Goal: Task Accomplishment & Management: Use online tool/utility

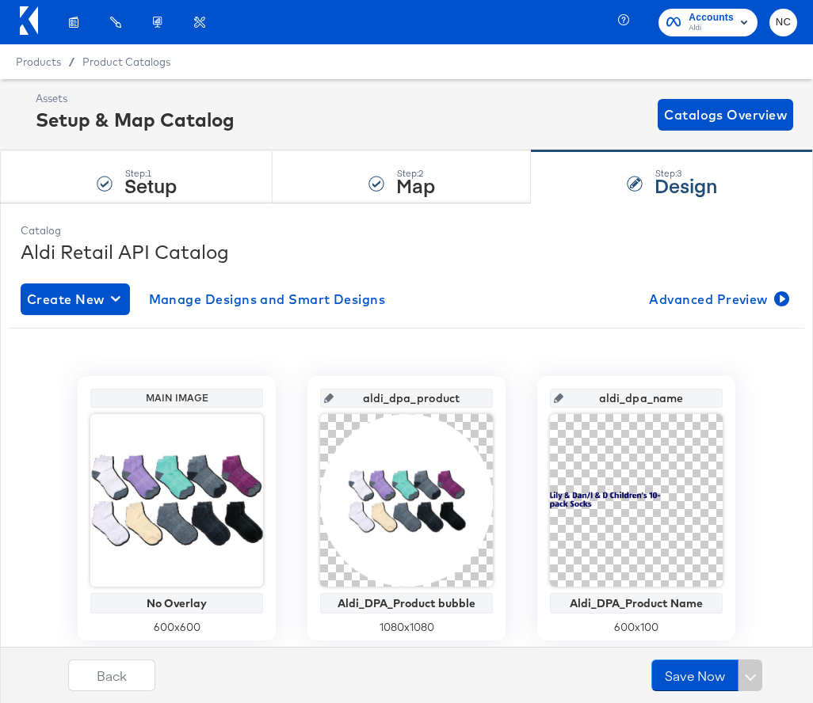
scroll to position [238, 0]
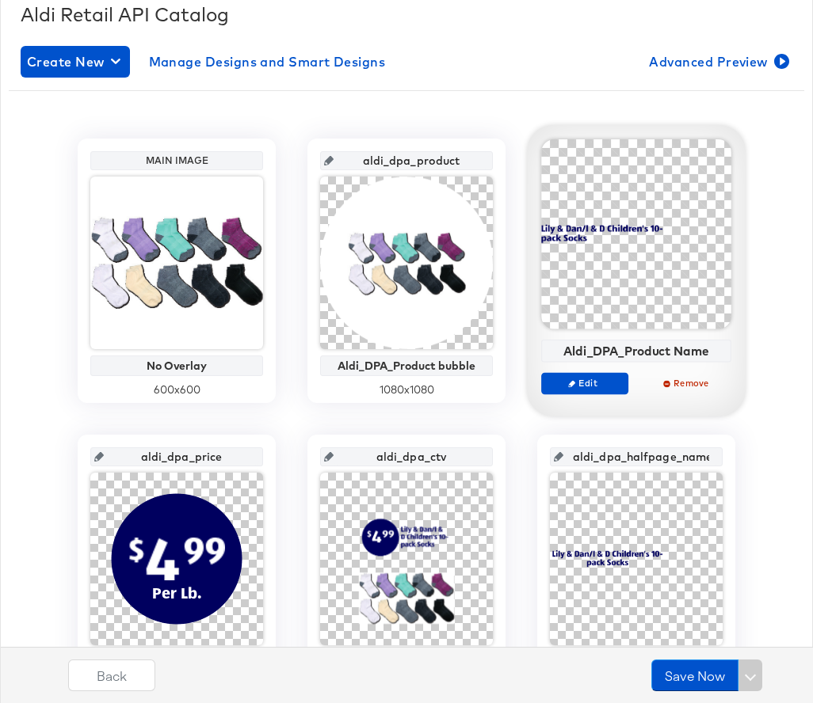
click at [625, 221] on div at bounding box center [636, 234] width 190 height 190
click at [580, 368] on div "Aldi_DPA_Product Name Edit Remove" at bounding box center [636, 273] width 190 height 269
click at [580, 375] on button "Edit" at bounding box center [584, 383] width 87 height 22
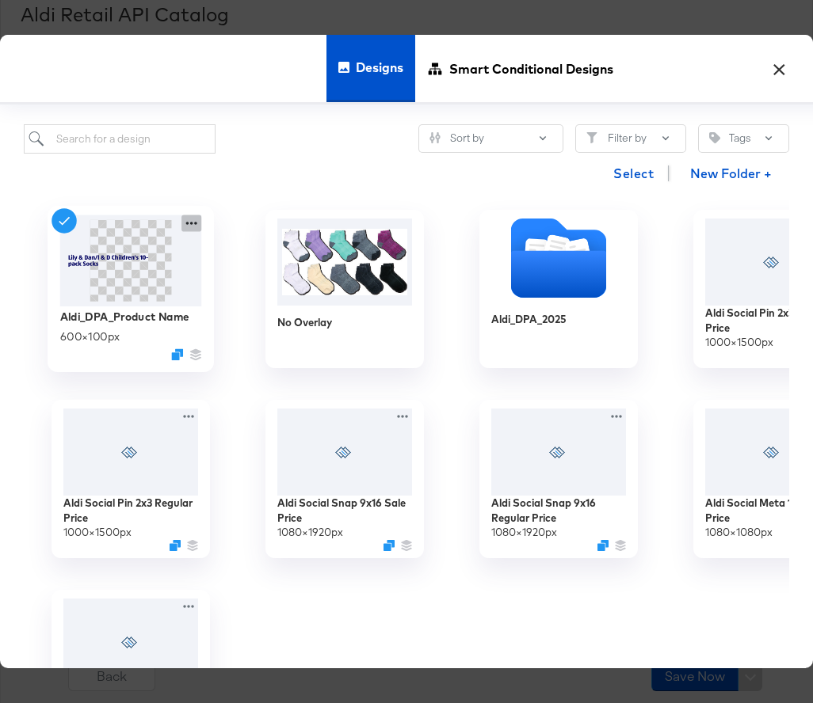
click at [191, 225] on icon at bounding box center [191, 223] width 20 height 17
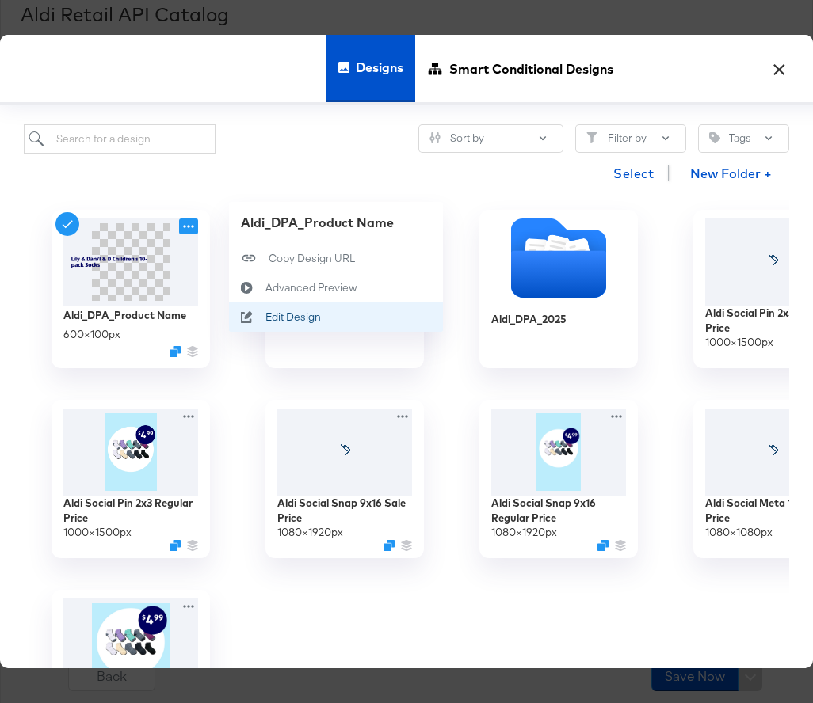
click at [265, 317] on div "Edit Design Edit Design" at bounding box center [265, 317] width 0 height 0
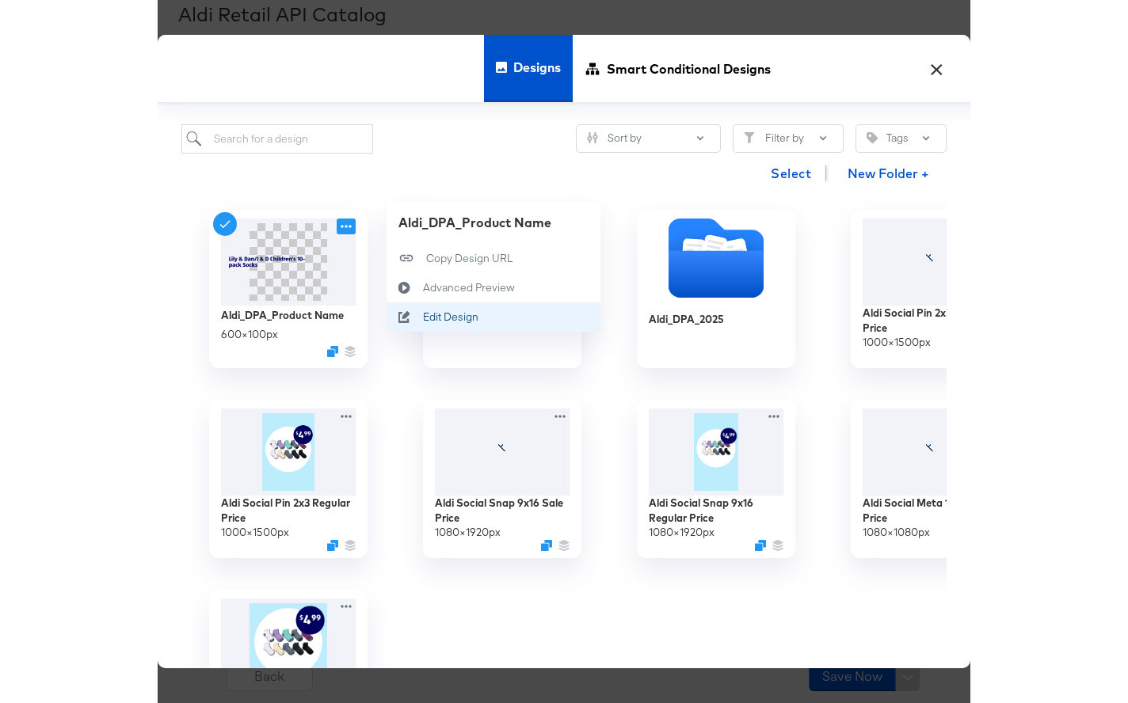
scroll to position [0, 0]
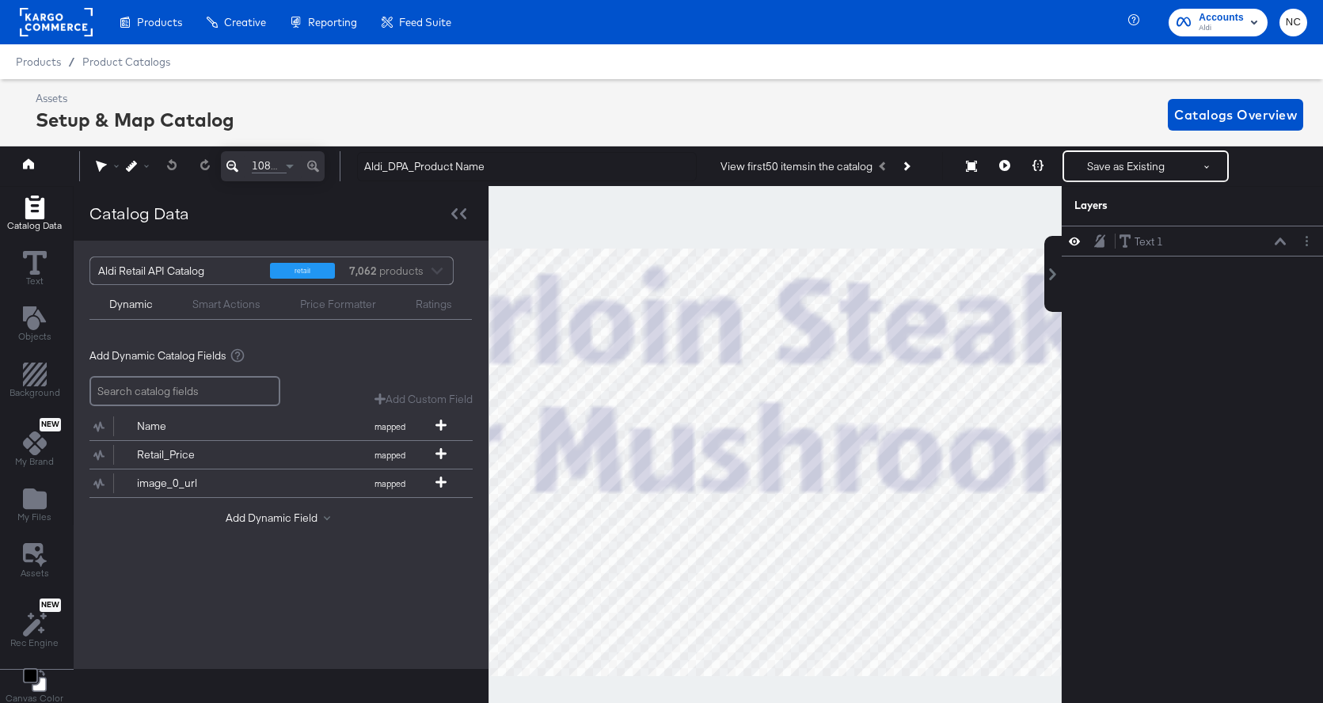
click at [442, 215] on div "Catalog Data" at bounding box center [281, 213] width 415 height 55
click at [466, 212] on div at bounding box center [459, 213] width 28 height 23
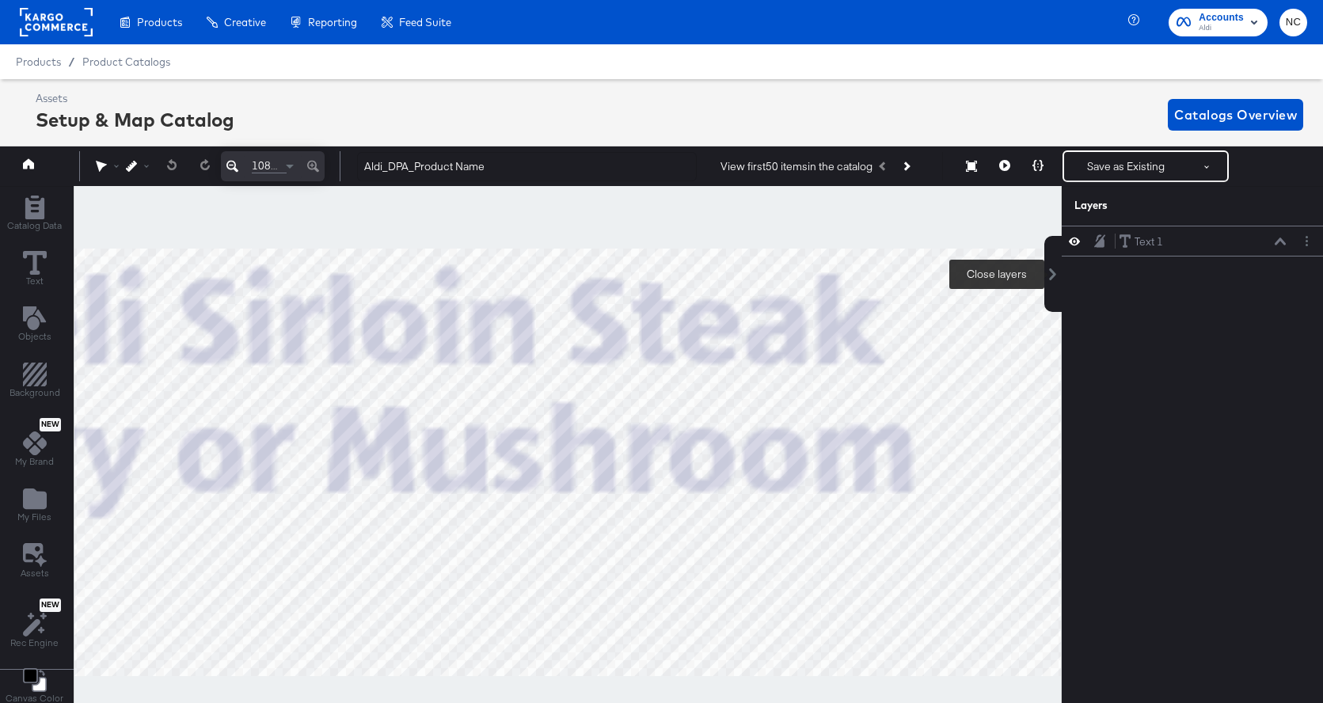
click at [812, 276] on icon at bounding box center [1053, 274] width 7 height 13
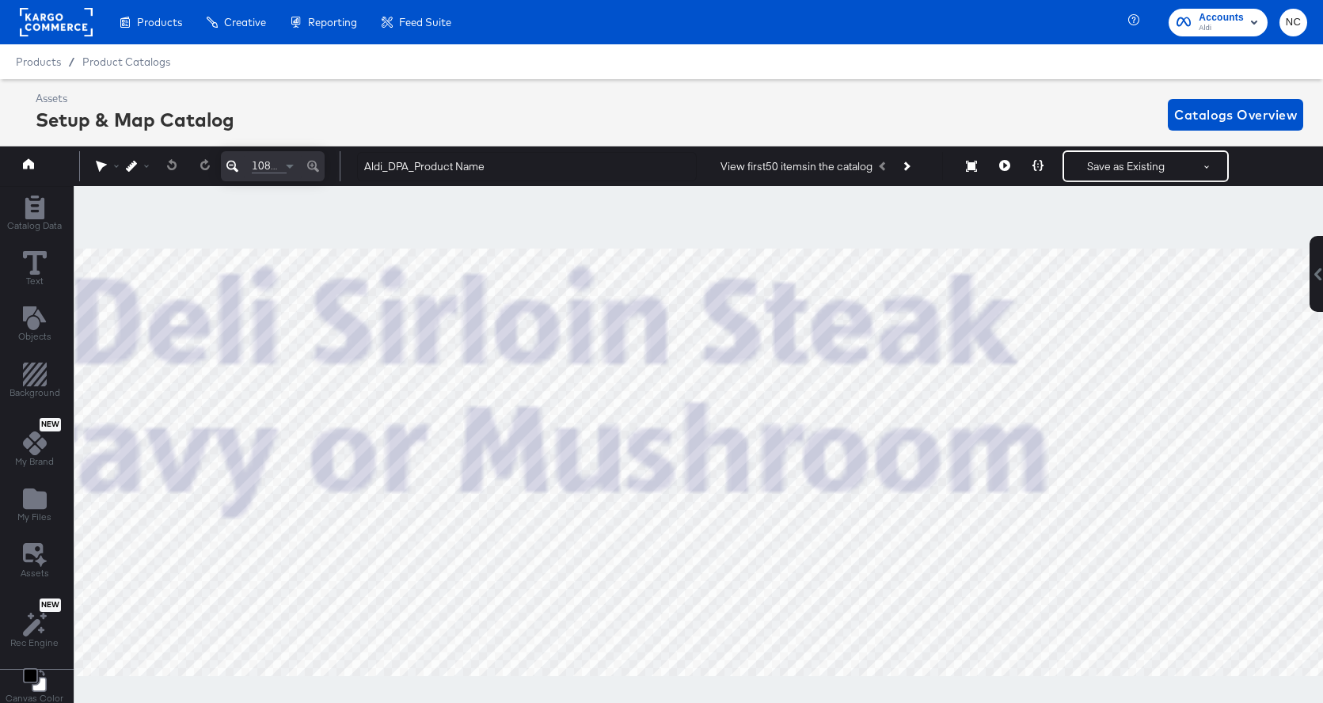
click at [234, 166] on icon at bounding box center [232, 166] width 12 height 19
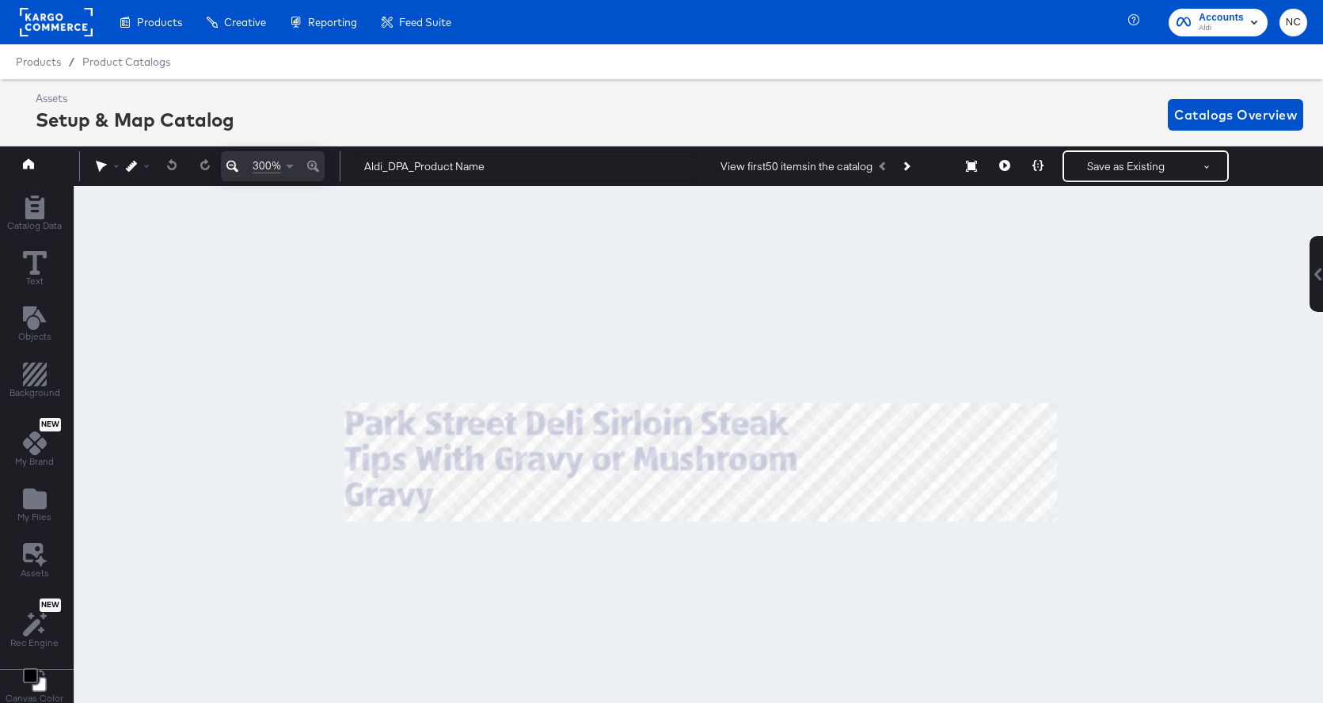
click at [234, 166] on icon at bounding box center [232, 166] width 12 height 19
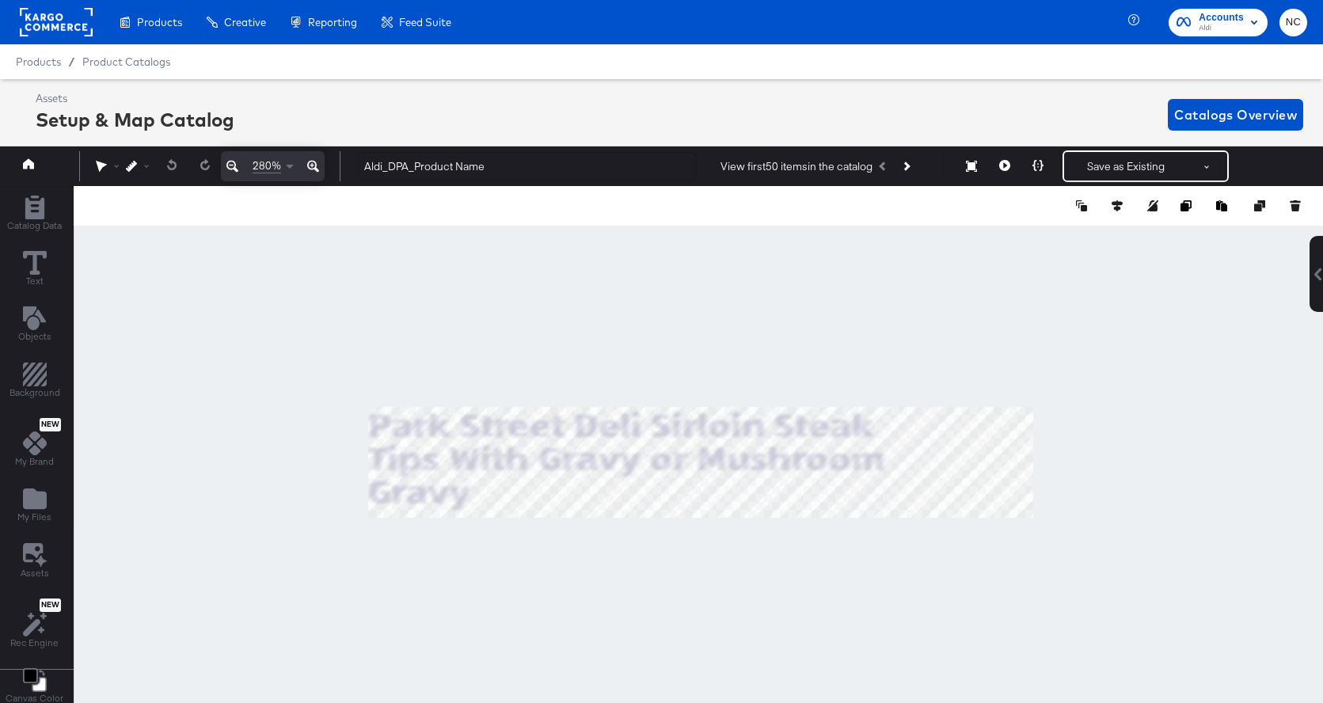
type input "492"
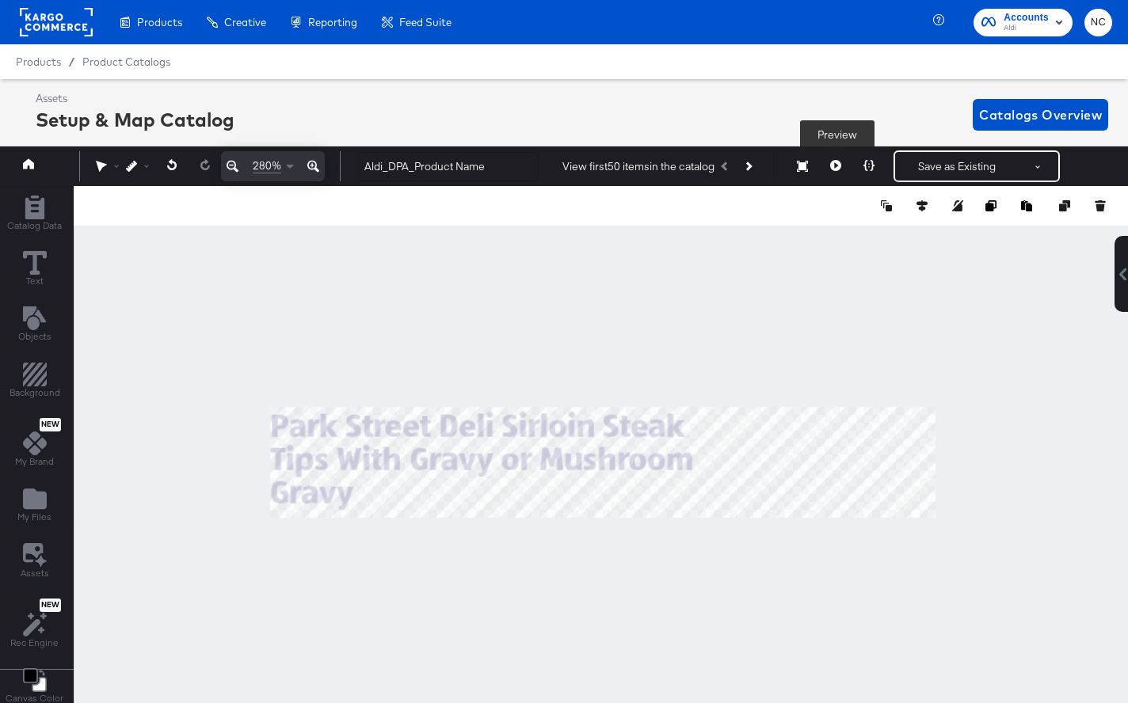
click at [812, 170] on icon at bounding box center [835, 165] width 11 height 11
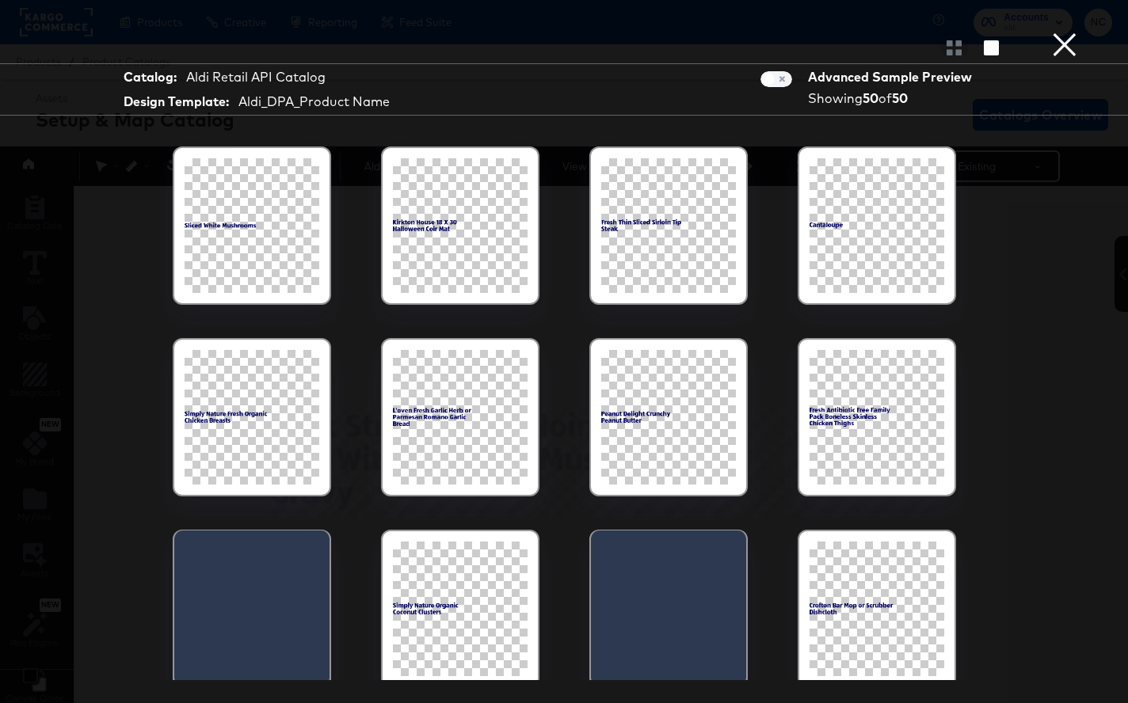
scroll to position [344, 0]
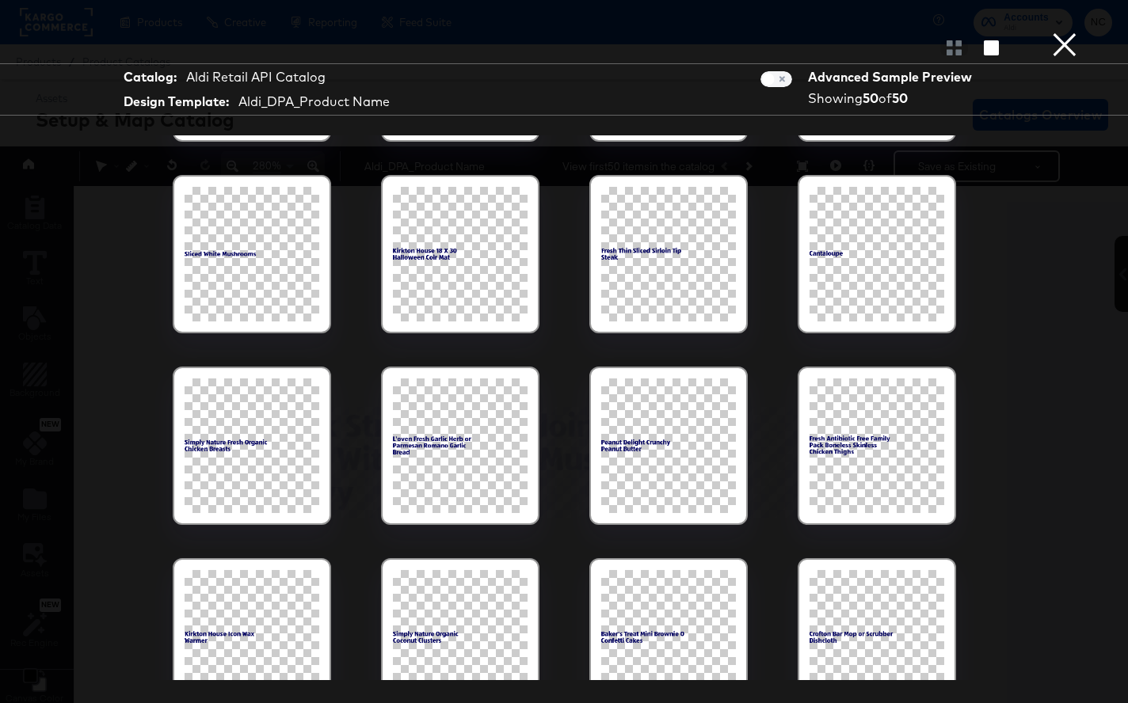
click at [812, 469] on div at bounding box center [876, 446] width 135 height 135
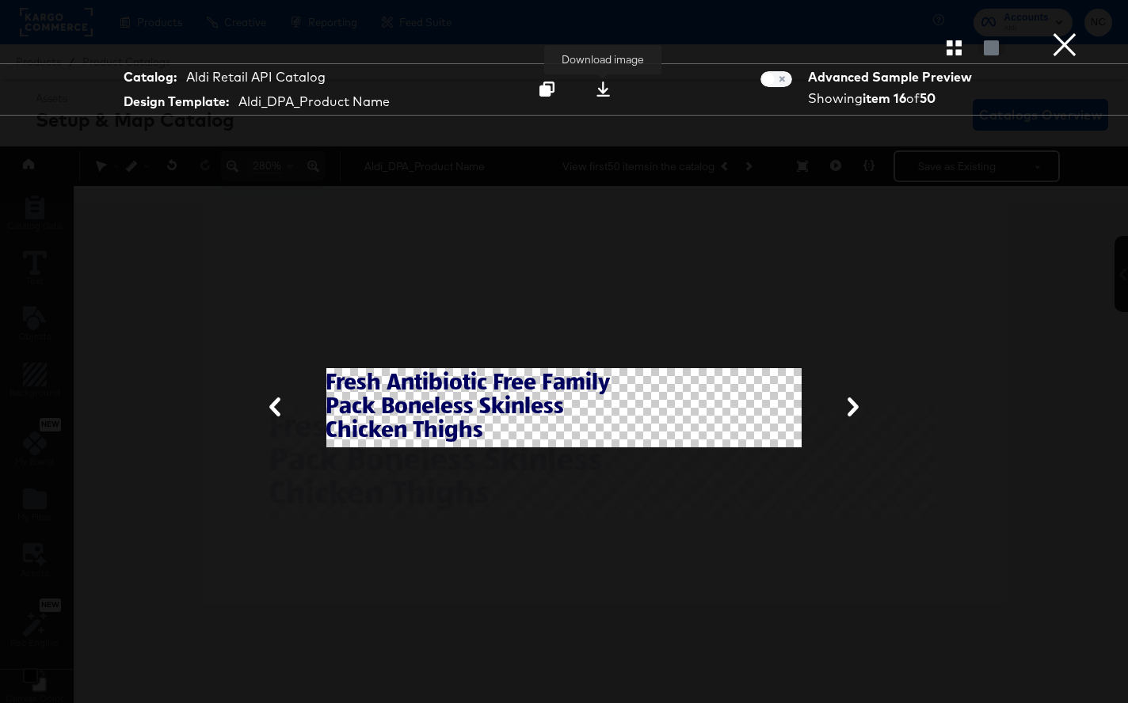
click at [605, 91] on icon at bounding box center [602, 89] width 13 height 15
click at [812, 32] on button "×" at bounding box center [1065, 16] width 32 height 32
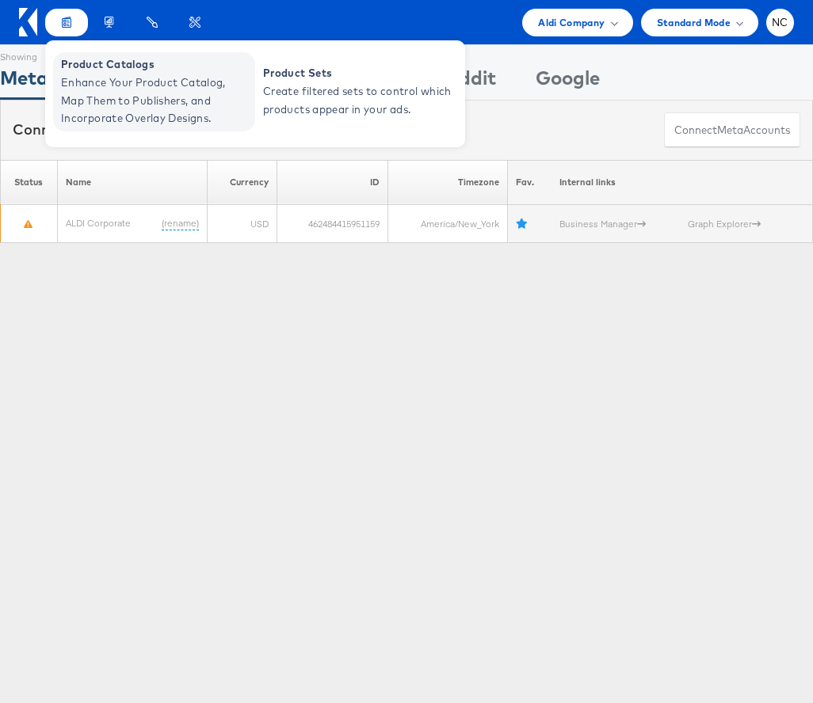
click at [89, 79] on span "Enhance Your Product Catalog, Map Them to Publishers, and Incorporate Overlay D…" at bounding box center [156, 101] width 190 height 54
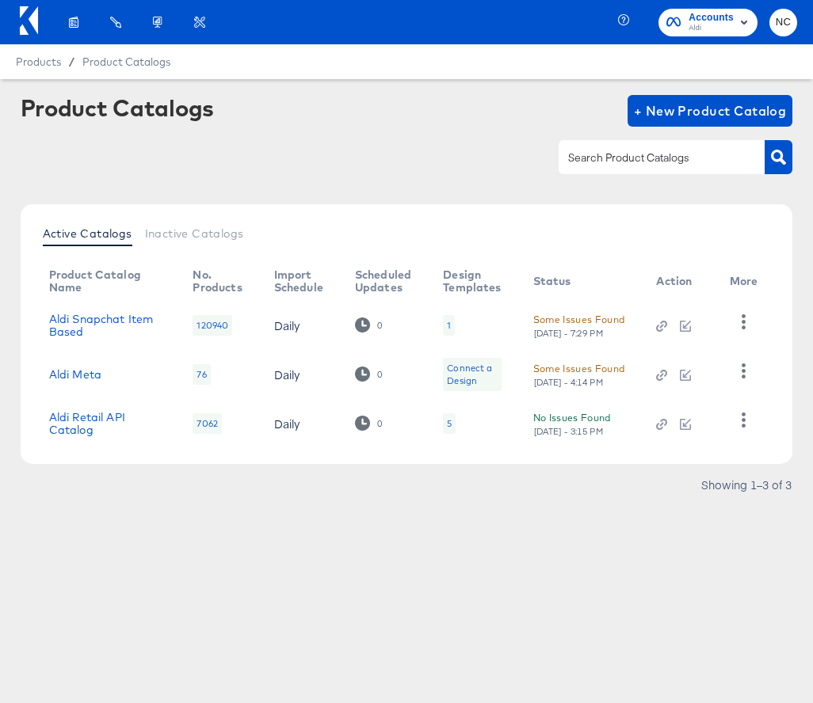
click at [443, 423] on div "5" at bounding box center [449, 423] width 13 height 21
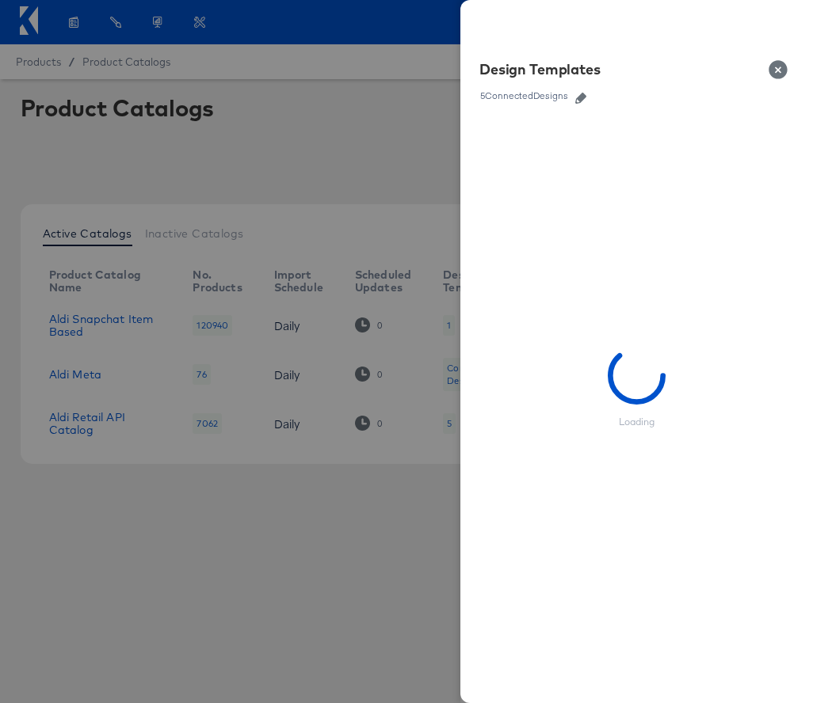
click at [585, 99] on icon "button" at bounding box center [580, 98] width 11 height 11
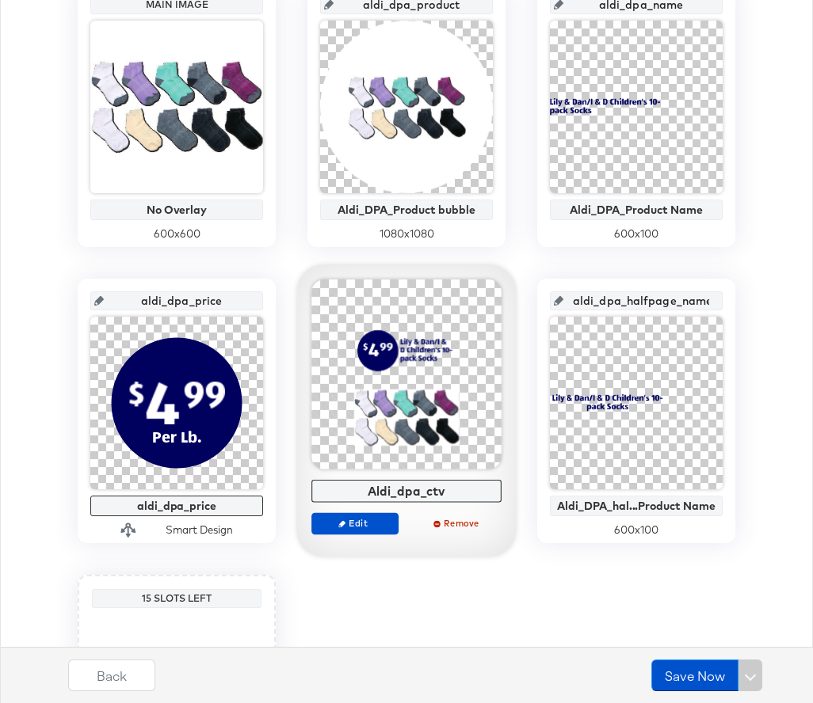
scroll to position [409, 0]
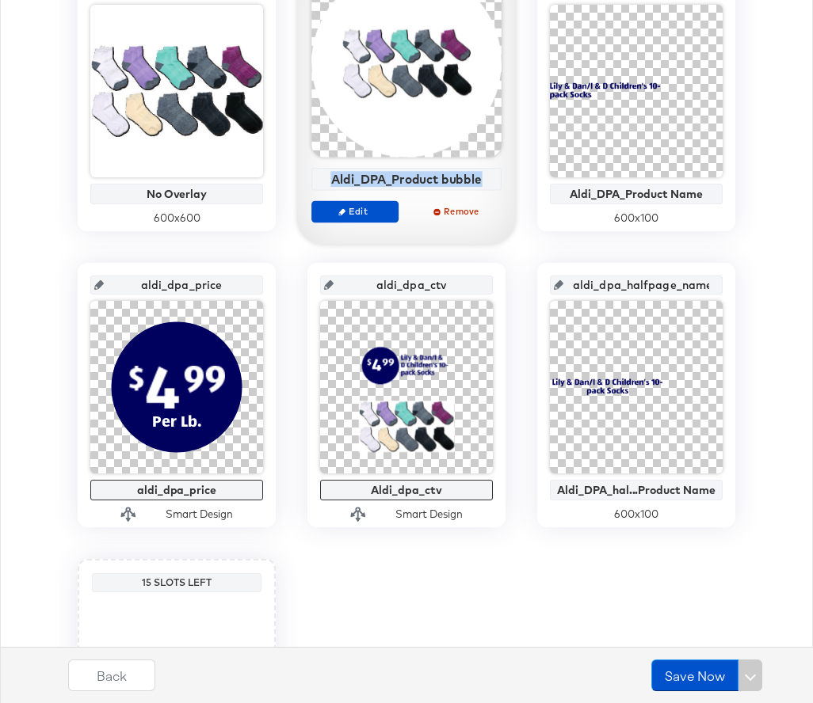
drag, startPoint x: 487, startPoint y: 177, endPoint x: 327, endPoint y: 176, distance: 160.0
click at [327, 177] on div "Aldi_DPA_Product bubble" at bounding box center [406, 179] width 181 height 14
copy div "Aldi_DPA_Product bubble"
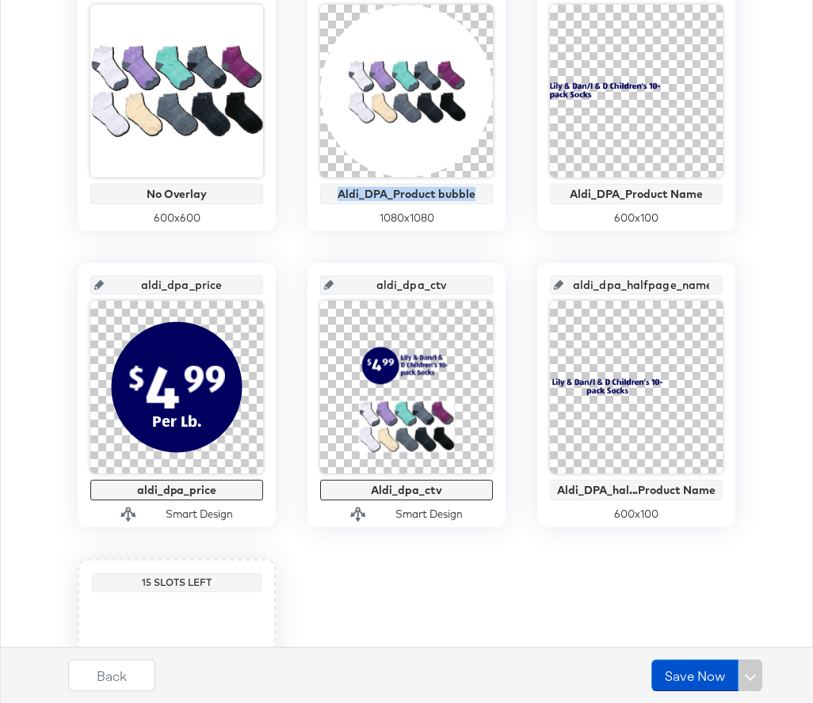
click at [454, 488] on div "Aldi_dpa_ctv" at bounding box center [406, 490] width 173 height 21
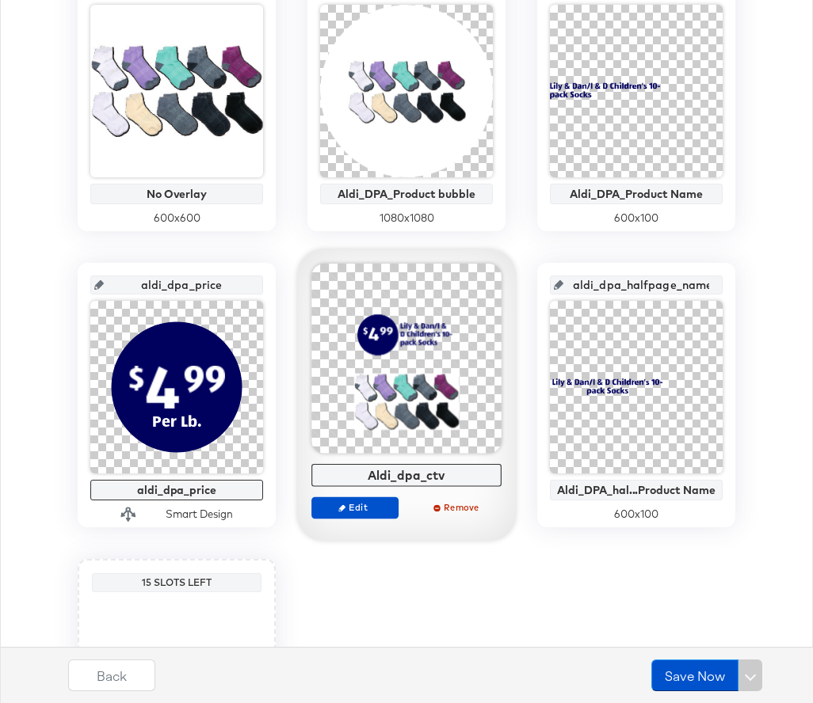
click at [451, 483] on div "Aldi_dpa_ctv" at bounding box center [406, 475] width 190 height 23
drag, startPoint x: 453, startPoint y: 472, endPoint x: 352, endPoint y: 469, distance: 100.6
click at [352, 469] on div "Aldi_dpa_ctv" at bounding box center [406, 475] width 181 height 14
copy div "Aldi_dpa_ctv Edit Remove"
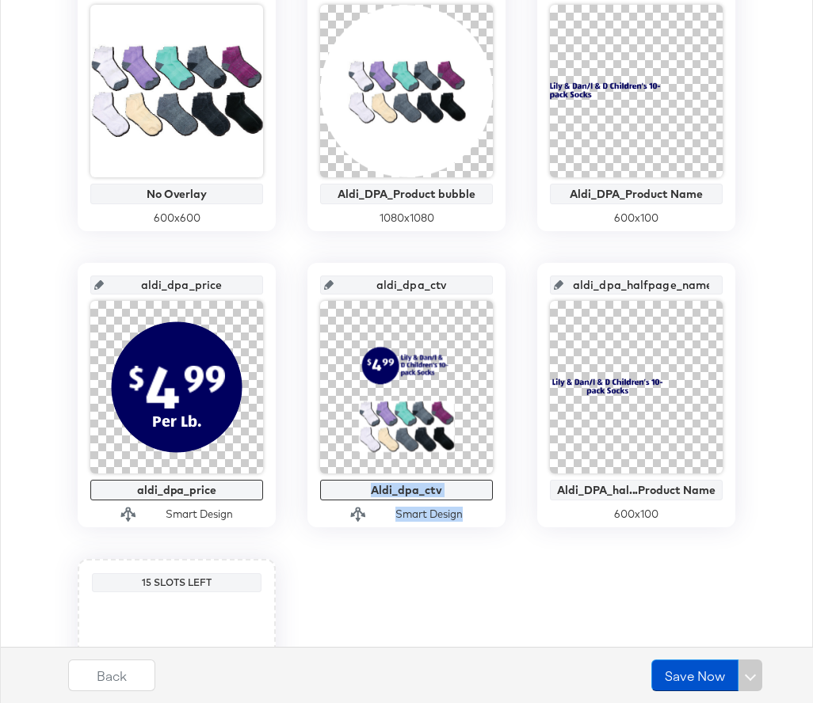
click at [431, 291] on input "aldi_dpa_ctv" at bounding box center [410, 278] width 155 height 43
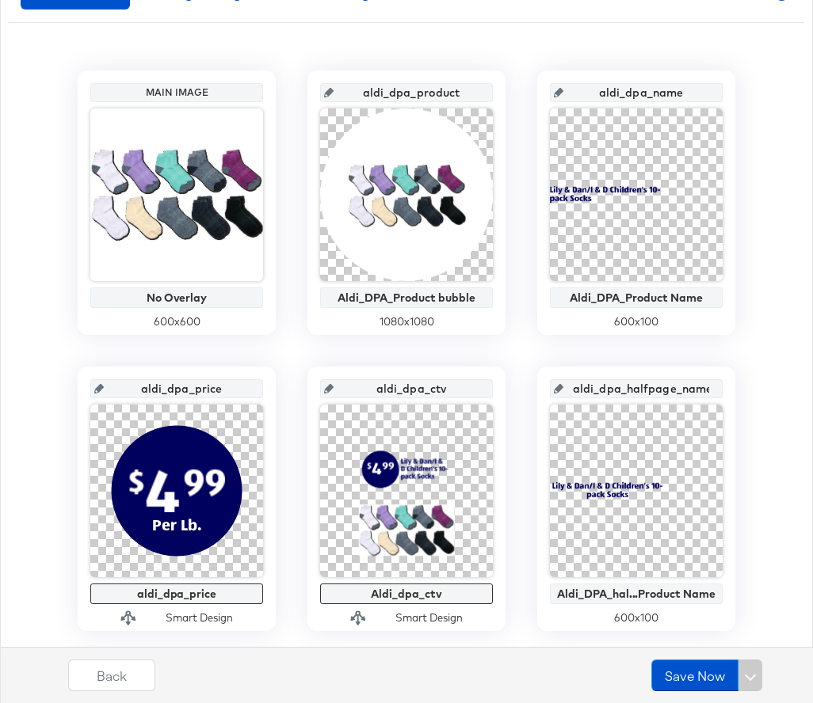
scroll to position [289, 0]
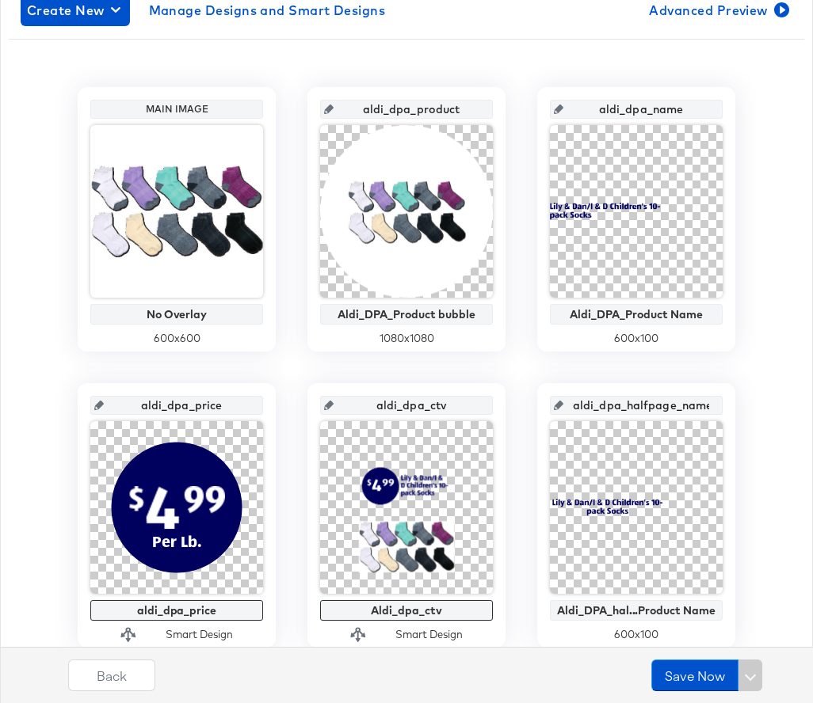
drag, startPoint x: 458, startPoint y: 116, endPoint x: 337, endPoint y: 115, distance: 121.2
click at [337, 115] on div "aldi_dpa_product" at bounding box center [406, 109] width 173 height 19
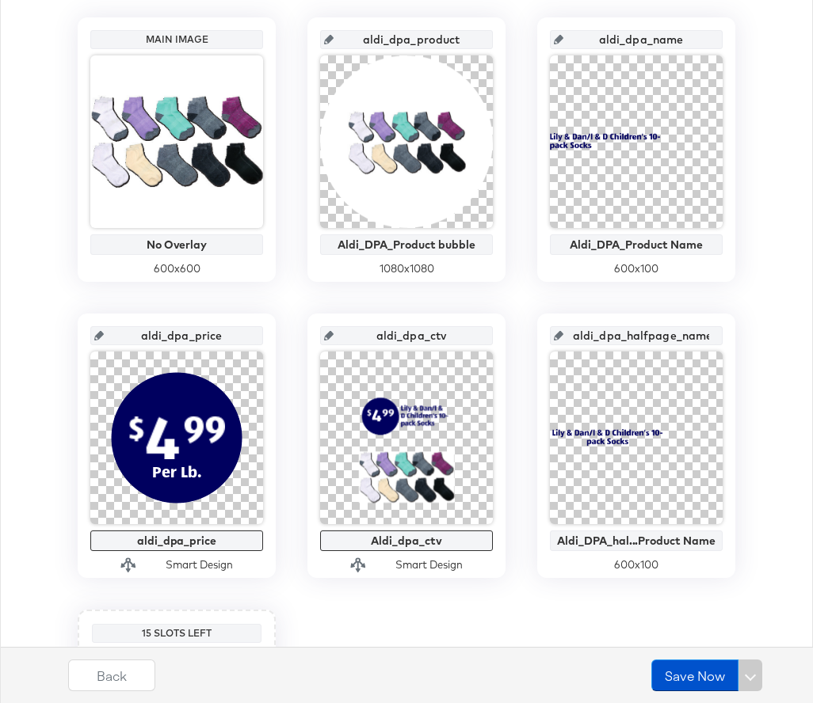
scroll to position [357, 0]
